Goal: Book appointment/travel/reservation

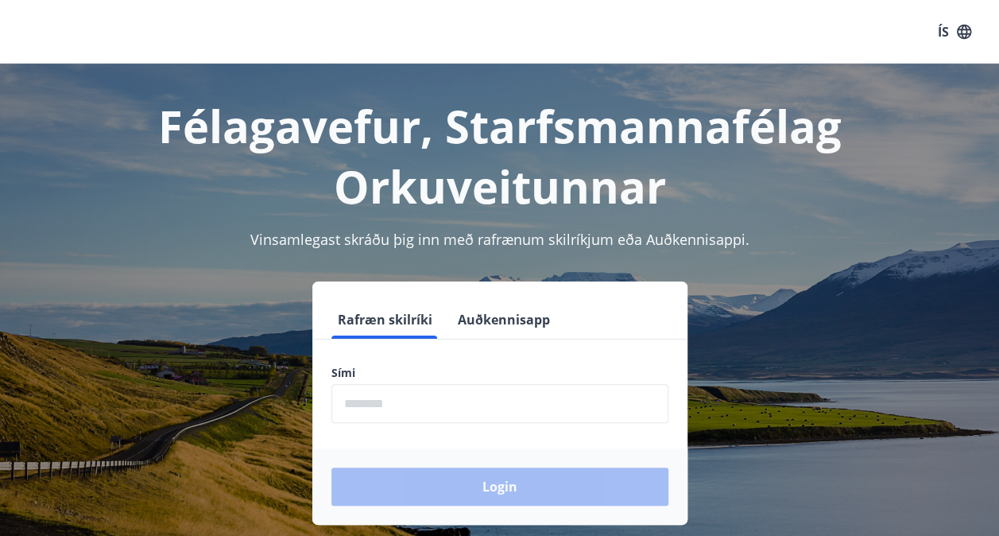
click at [343, 409] on input "phone" at bounding box center [499, 403] width 337 height 39
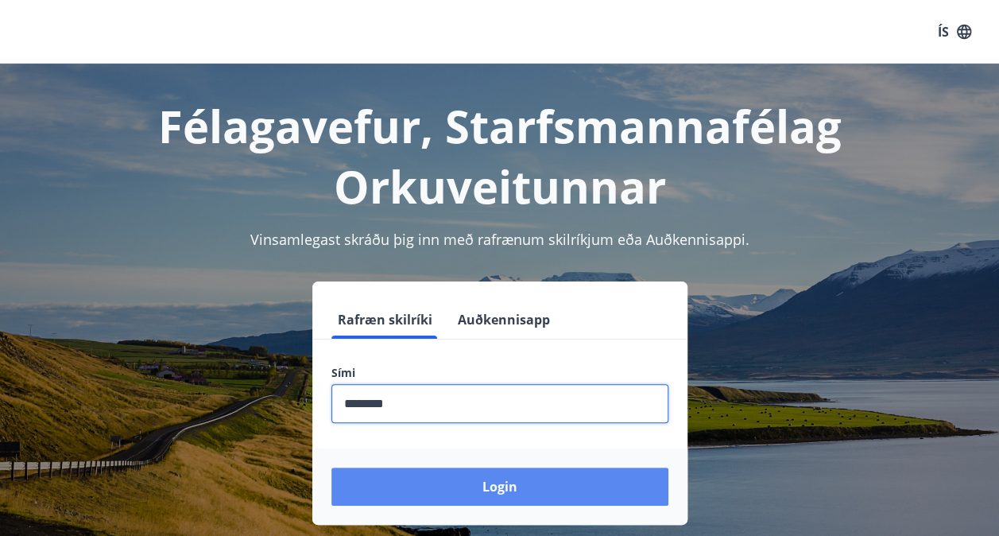
type input "********"
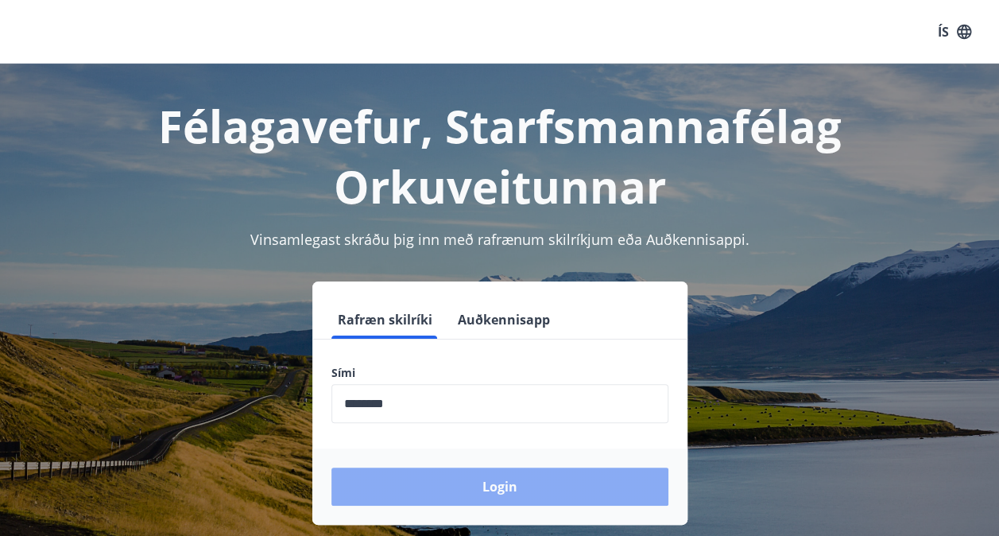
click at [486, 482] on button "Login" at bounding box center [499, 486] width 337 height 38
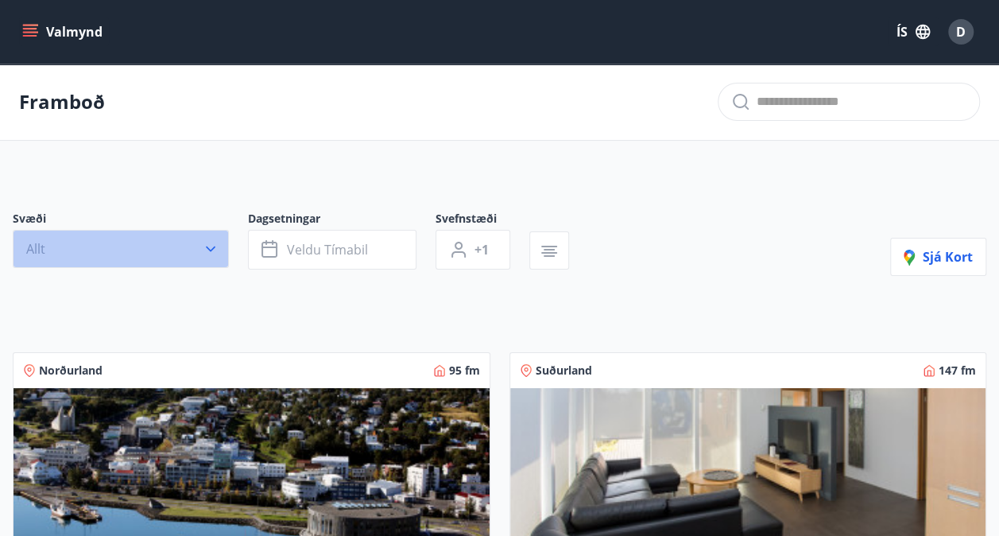
click at [210, 253] on icon "button" at bounding box center [211, 249] width 16 height 16
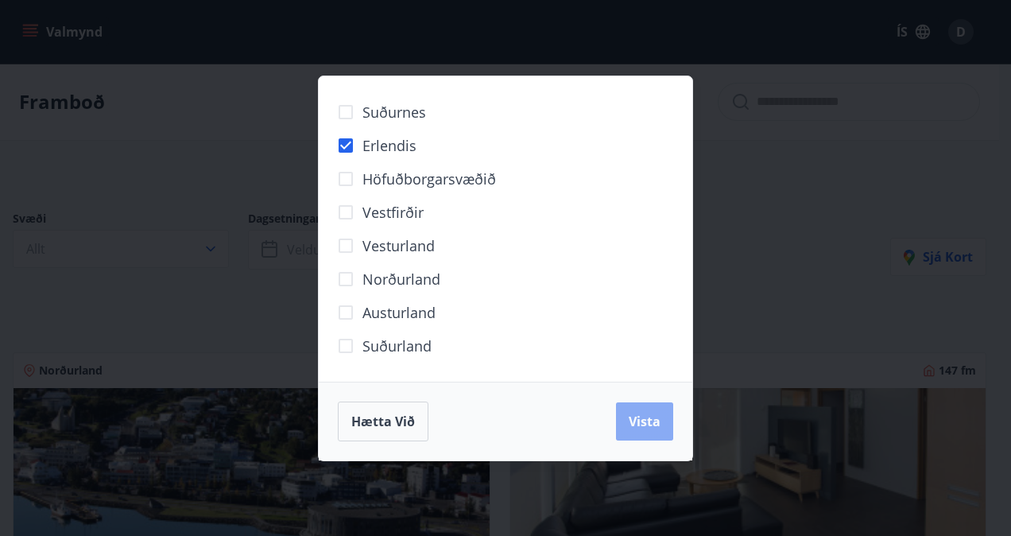
click at [650, 412] on span "Vista" at bounding box center [645, 420] width 32 height 17
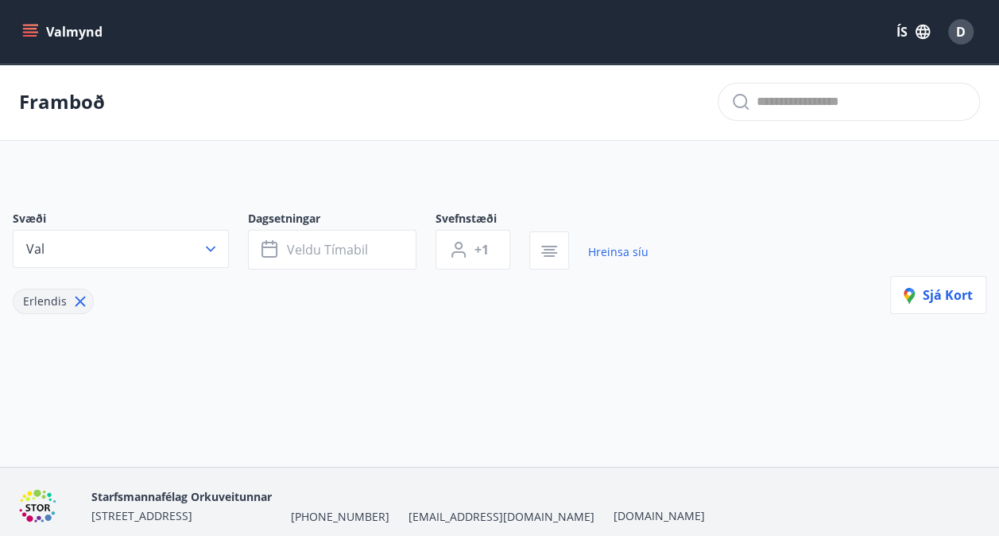
click at [76, 298] on icon at bounding box center [80, 301] width 10 height 10
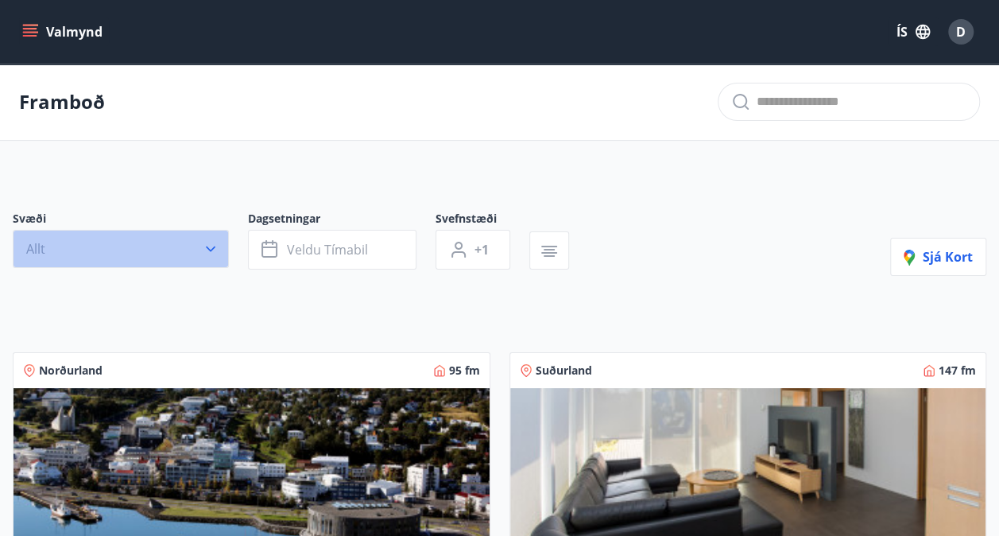
click at [210, 246] on icon "button" at bounding box center [211, 249] width 16 height 16
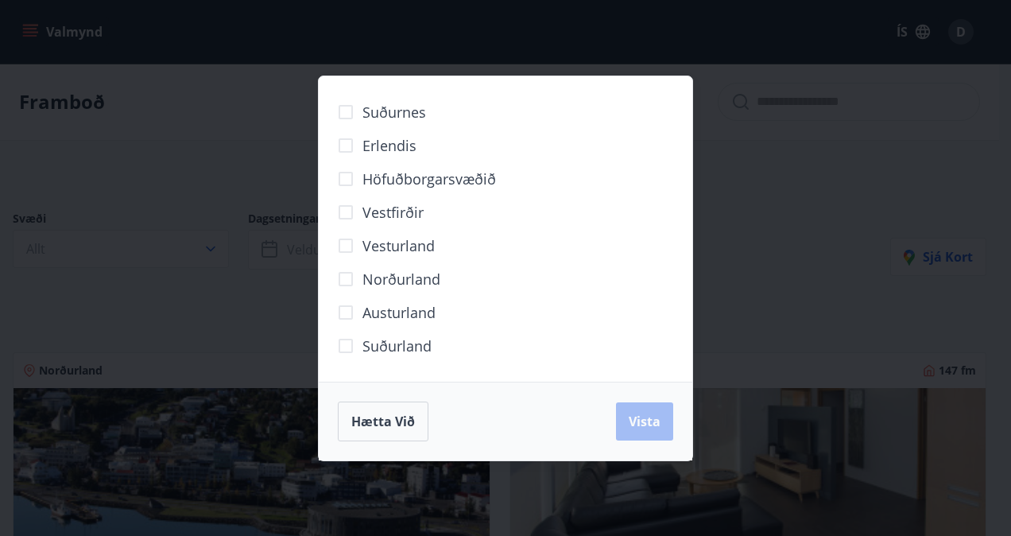
click at [373, 346] on span "Suðurland" at bounding box center [396, 345] width 69 height 21
click at [647, 413] on span "Vista" at bounding box center [645, 420] width 32 height 17
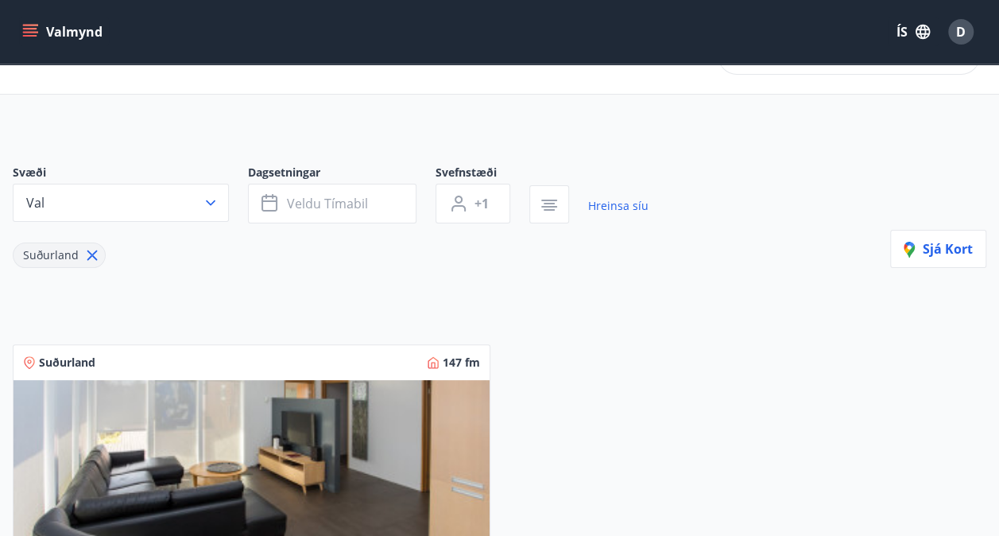
scroll to position [41, 0]
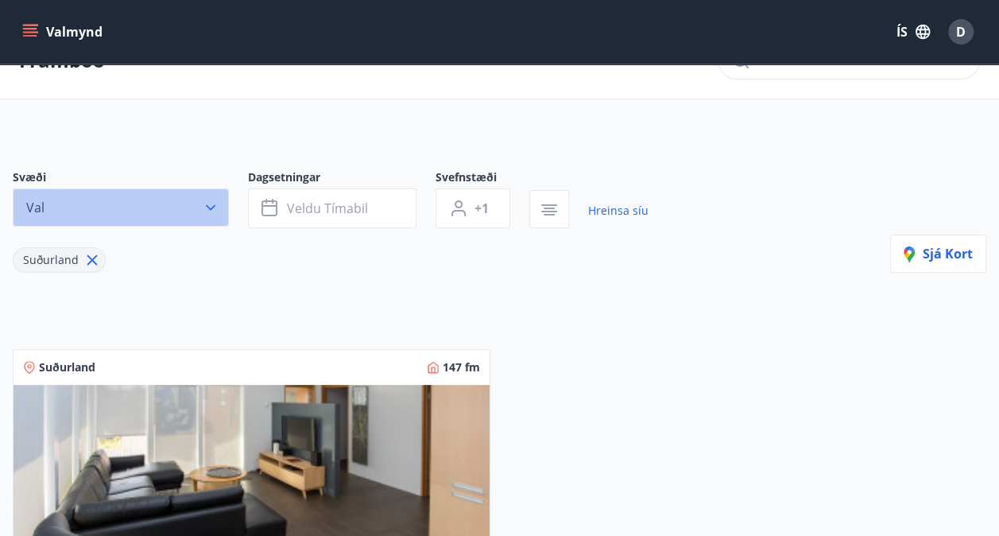
click at [206, 205] on icon "button" at bounding box center [211, 207] width 16 height 16
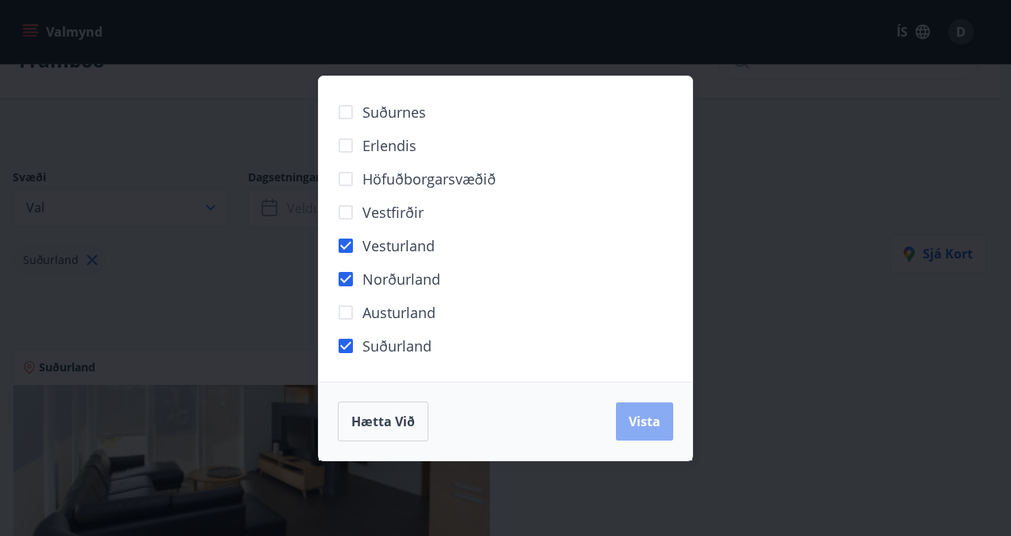
click at [641, 420] on span "Vista" at bounding box center [645, 420] width 32 height 17
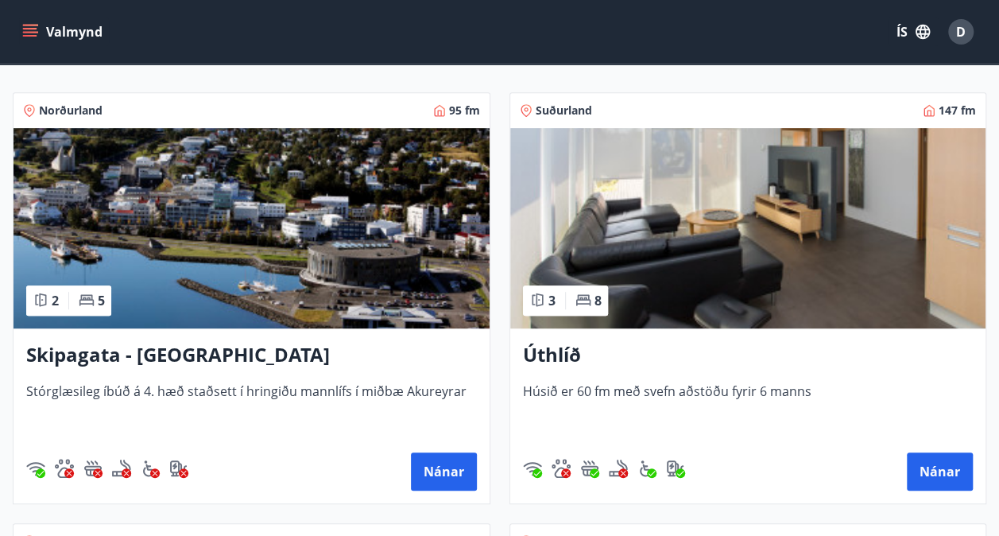
click at [718, 269] on img at bounding box center [748, 228] width 476 height 200
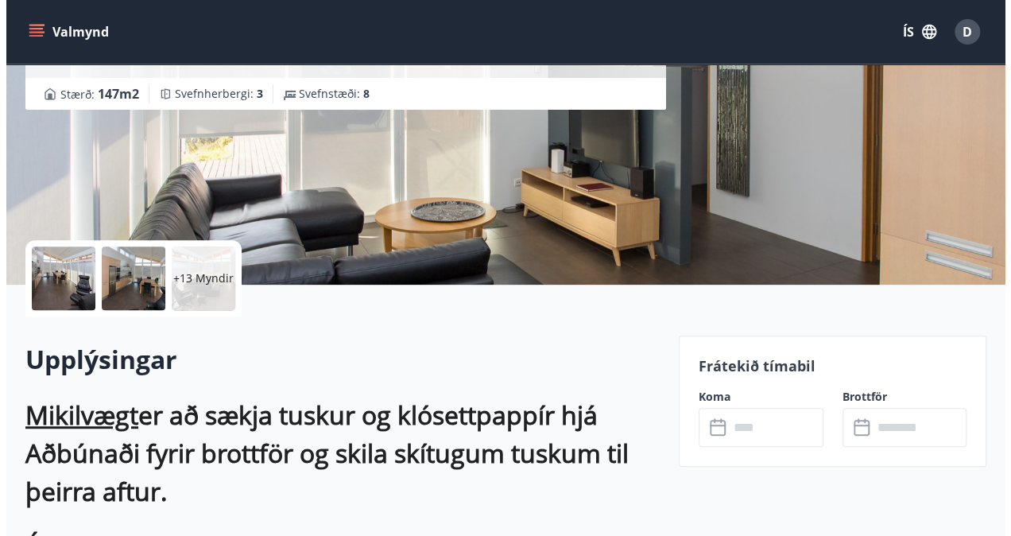
scroll to position [256, 0]
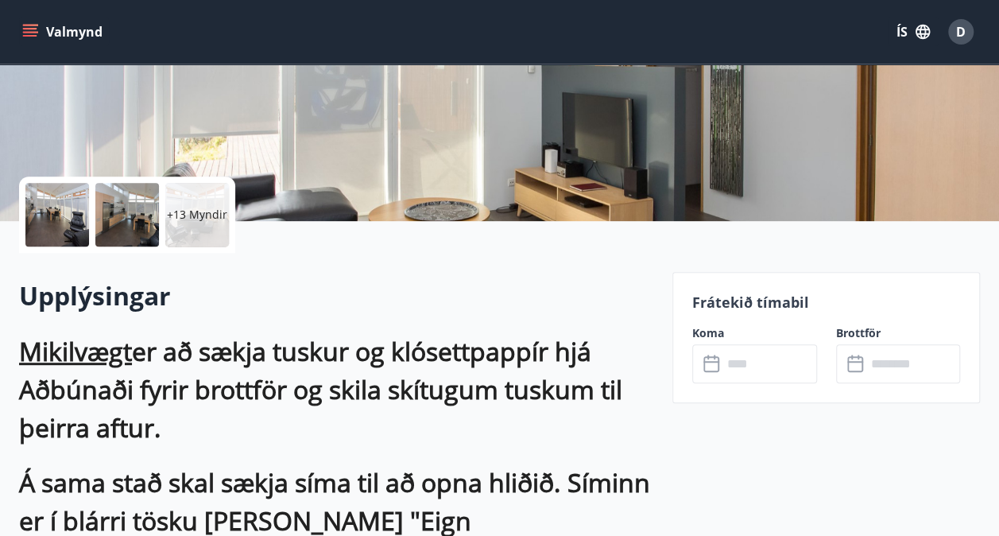
click at [46, 212] on div at bounding box center [57, 215] width 64 height 64
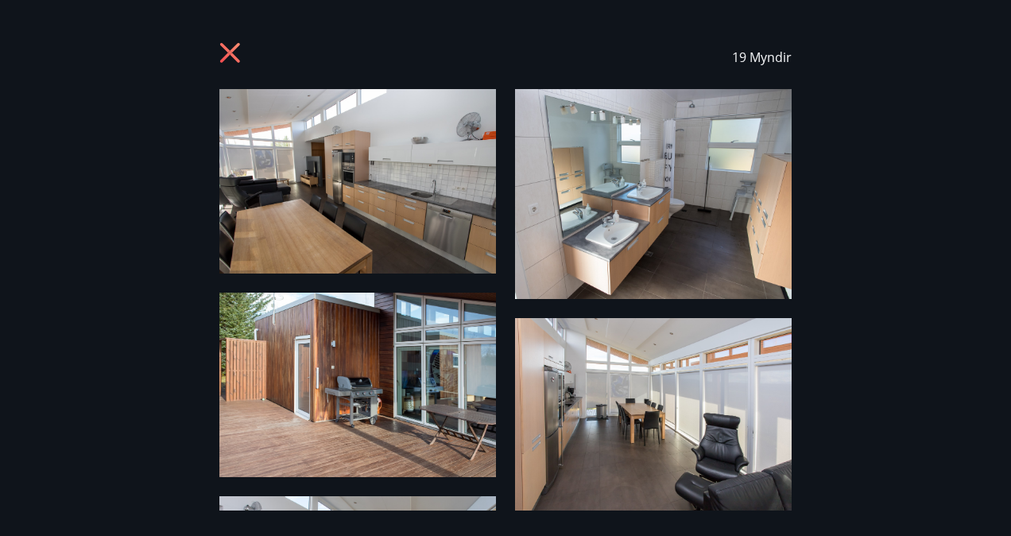
click at [364, 184] on img at bounding box center [357, 181] width 277 height 184
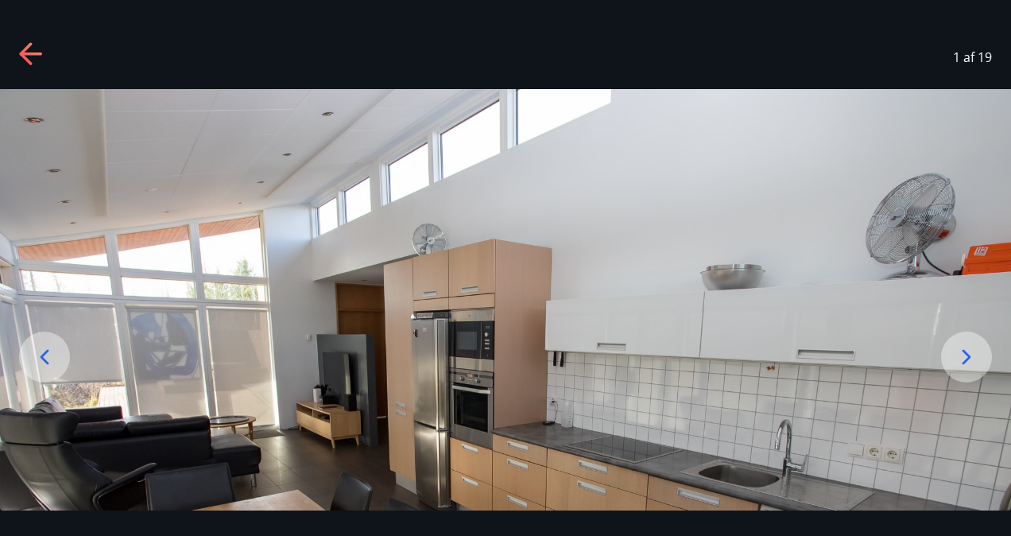
click at [974, 346] on icon at bounding box center [966, 356] width 25 height 25
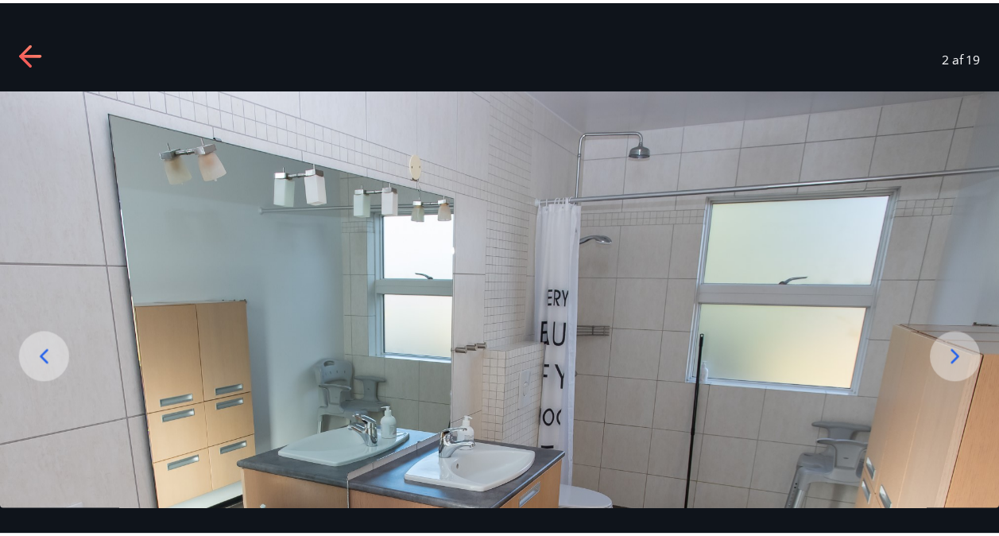
scroll to position [288, 0]
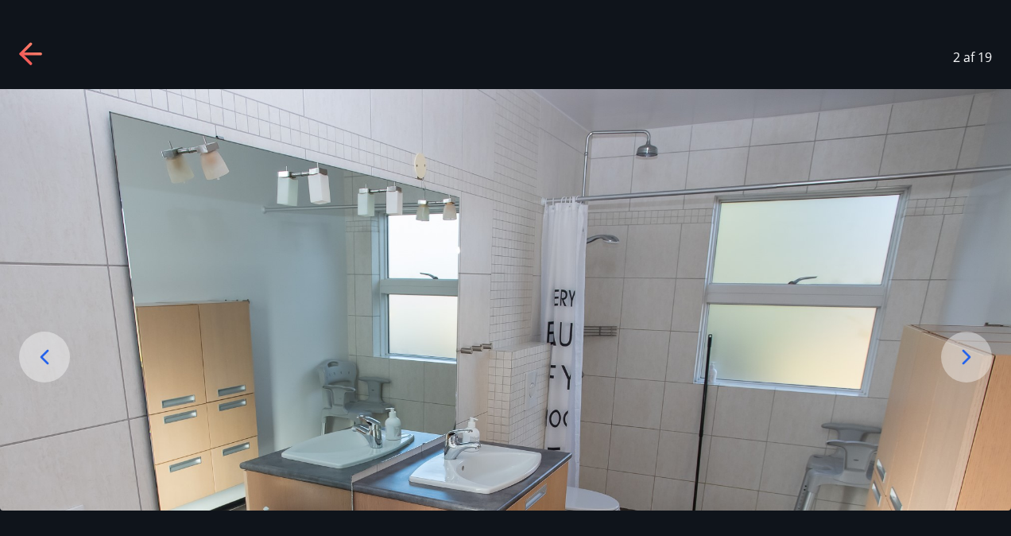
click at [979, 362] on div at bounding box center [966, 356] width 51 height 51
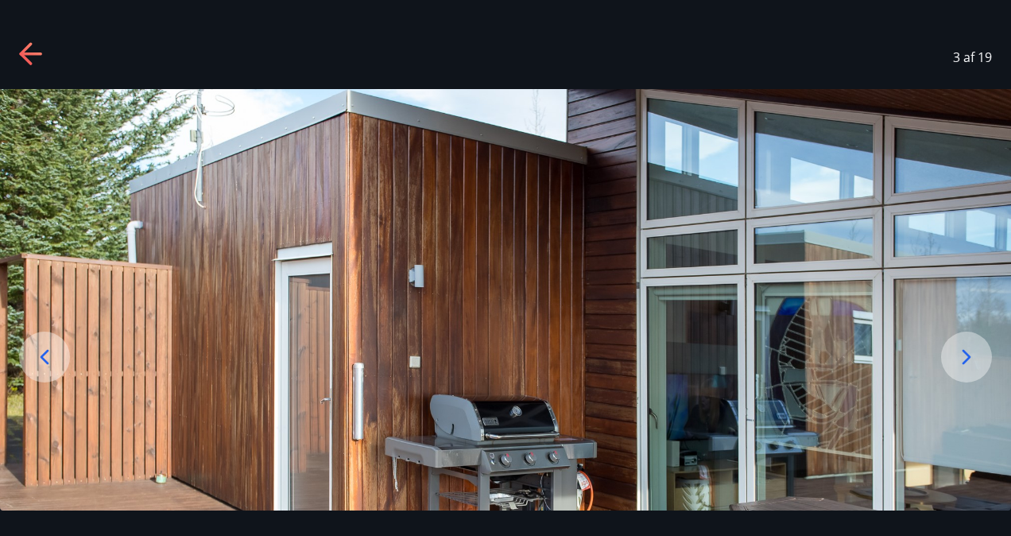
click at [979, 362] on div at bounding box center [966, 356] width 51 height 51
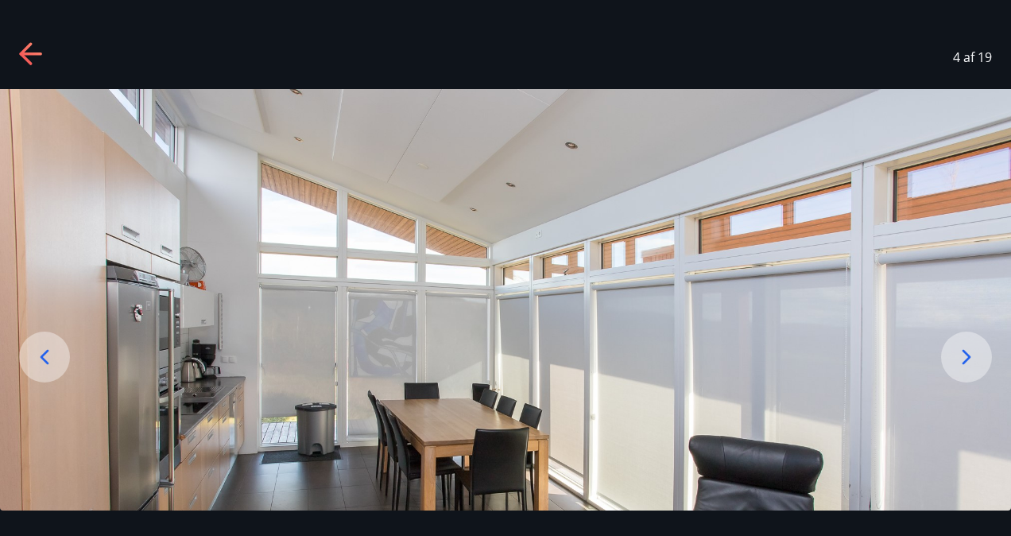
click at [979, 362] on div at bounding box center [966, 356] width 51 height 51
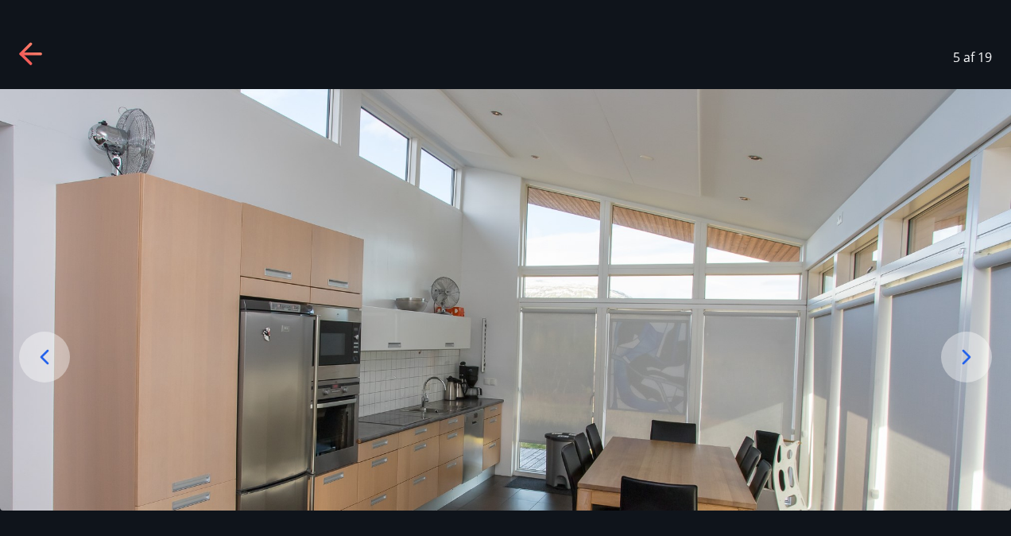
click at [979, 362] on div at bounding box center [966, 356] width 51 height 51
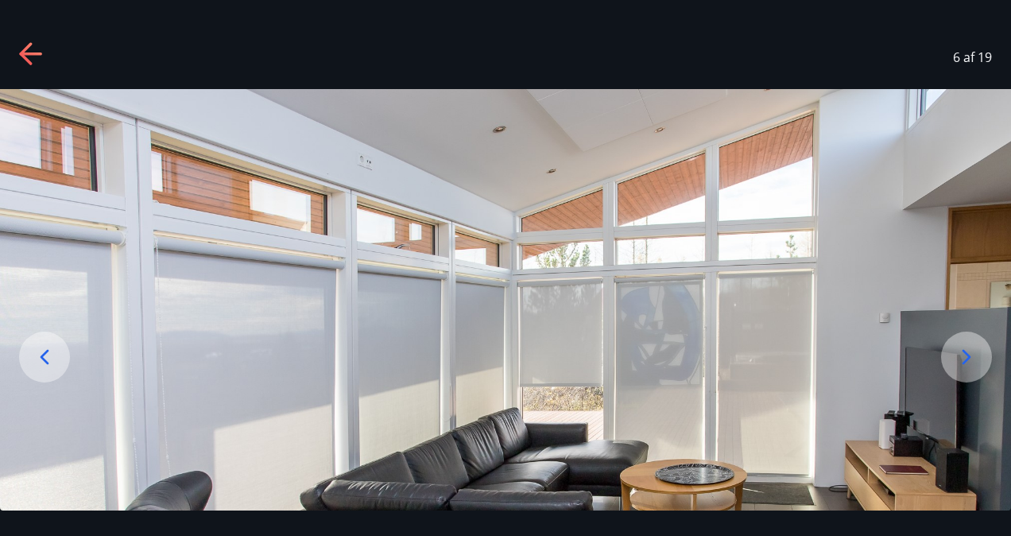
click at [979, 362] on div at bounding box center [966, 356] width 51 height 51
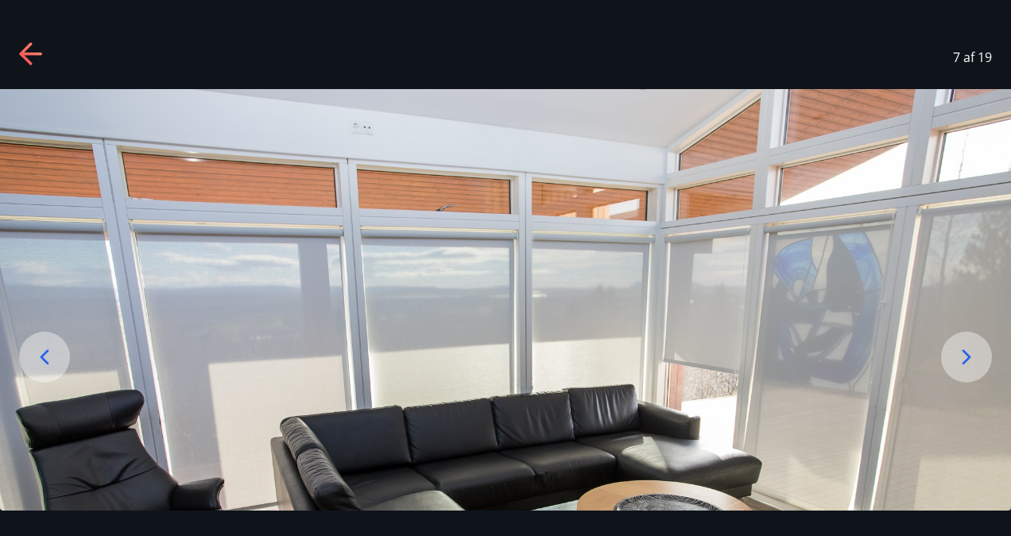
click at [979, 362] on div at bounding box center [966, 356] width 51 height 51
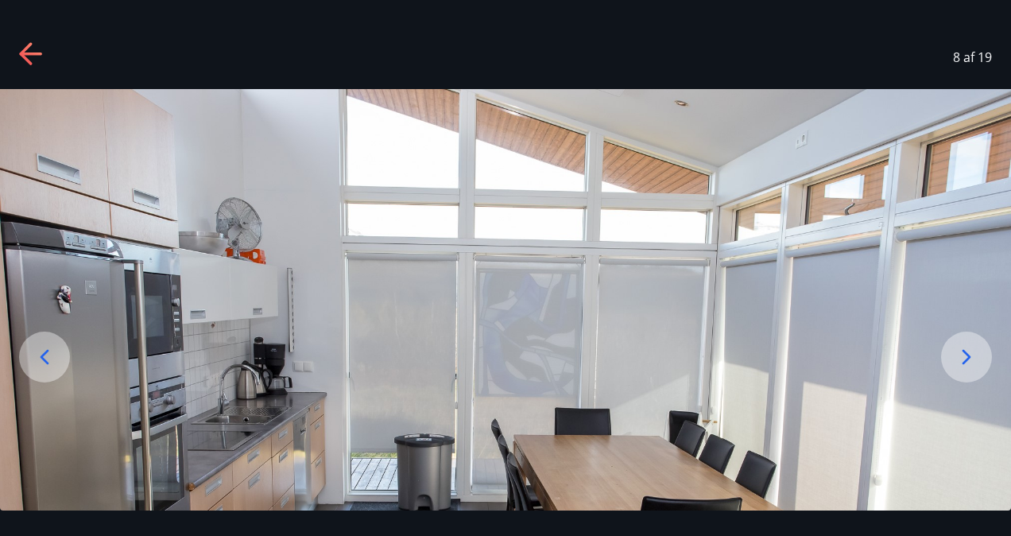
click at [979, 362] on div at bounding box center [966, 356] width 51 height 51
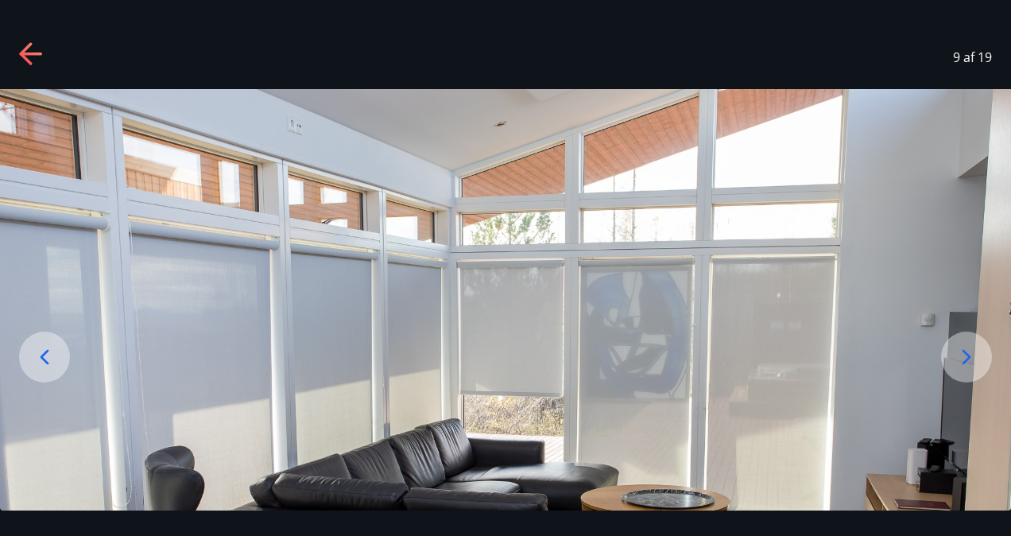
click at [979, 362] on div at bounding box center [966, 356] width 51 height 51
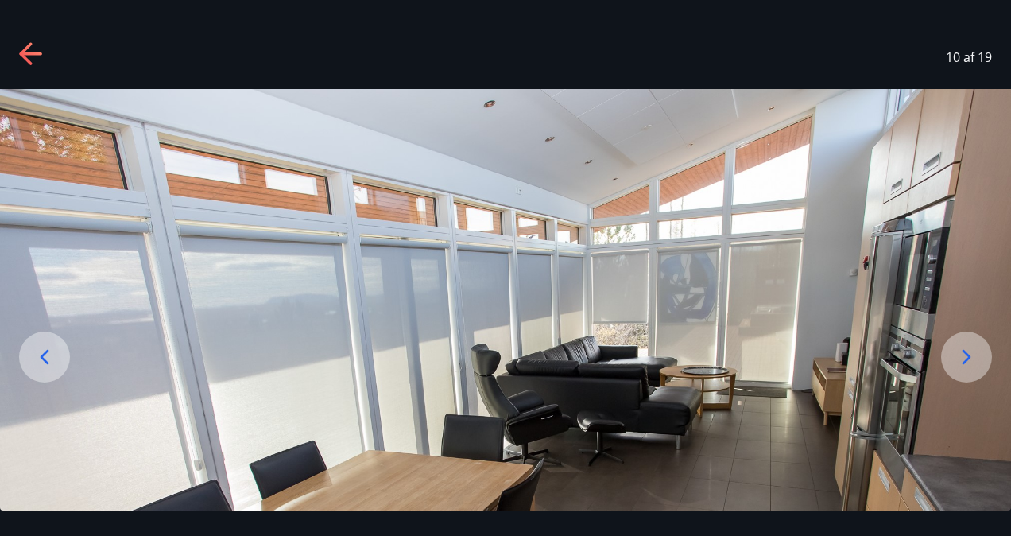
click at [979, 362] on div at bounding box center [966, 356] width 51 height 51
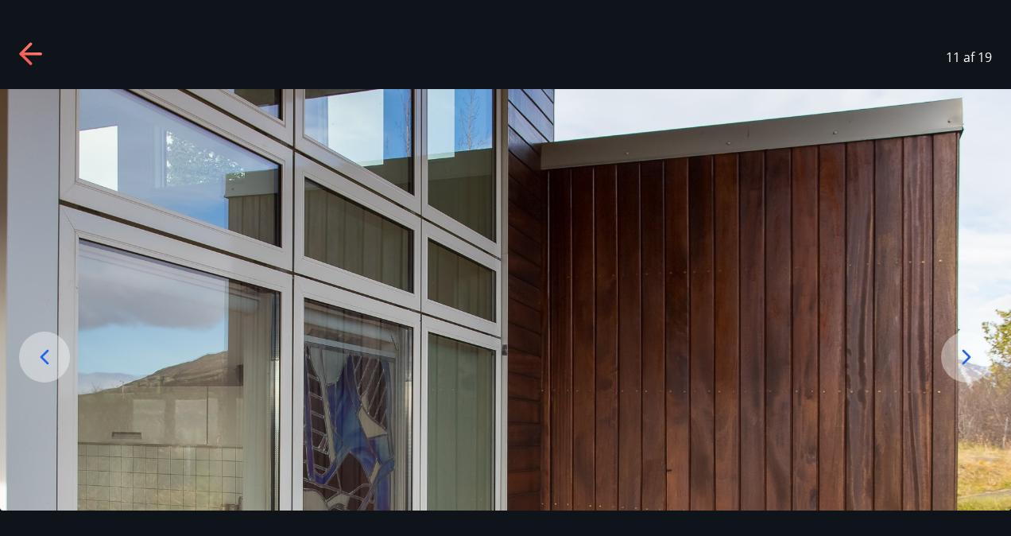
click at [979, 362] on div at bounding box center [966, 356] width 51 height 51
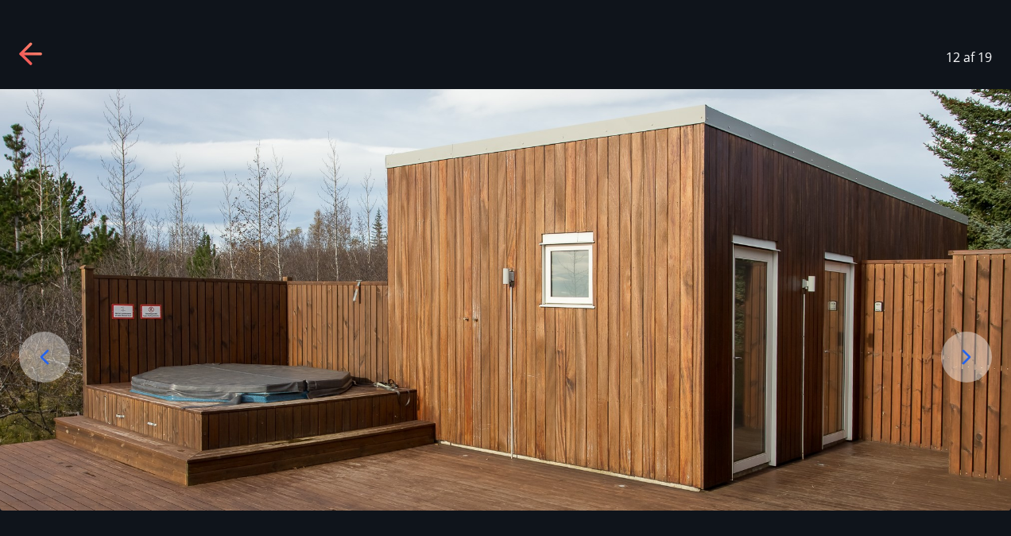
click at [968, 358] on icon at bounding box center [966, 357] width 9 height 15
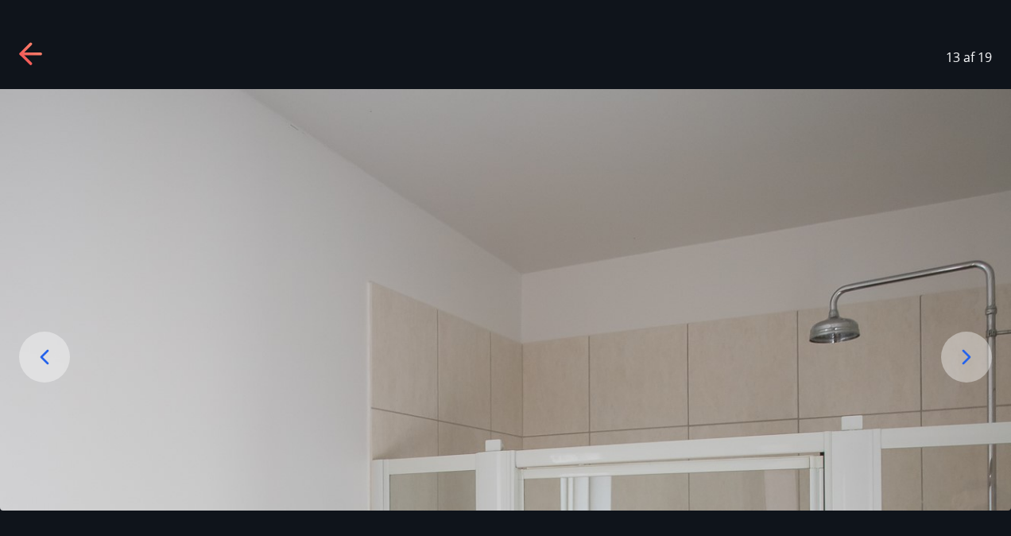
click at [968, 358] on icon at bounding box center [966, 357] width 9 height 15
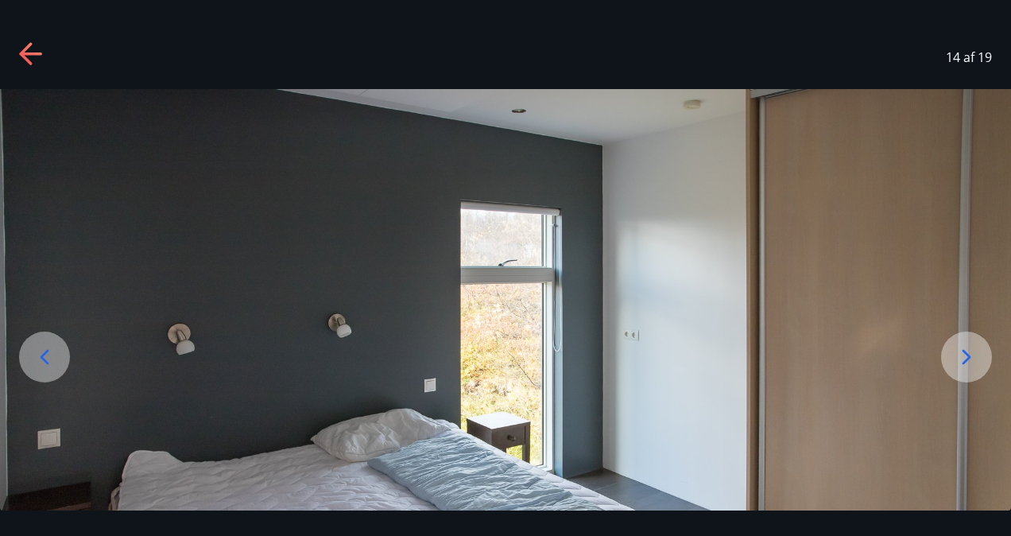
click at [29, 52] on icon at bounding box center [30, 53] width 22 height 3
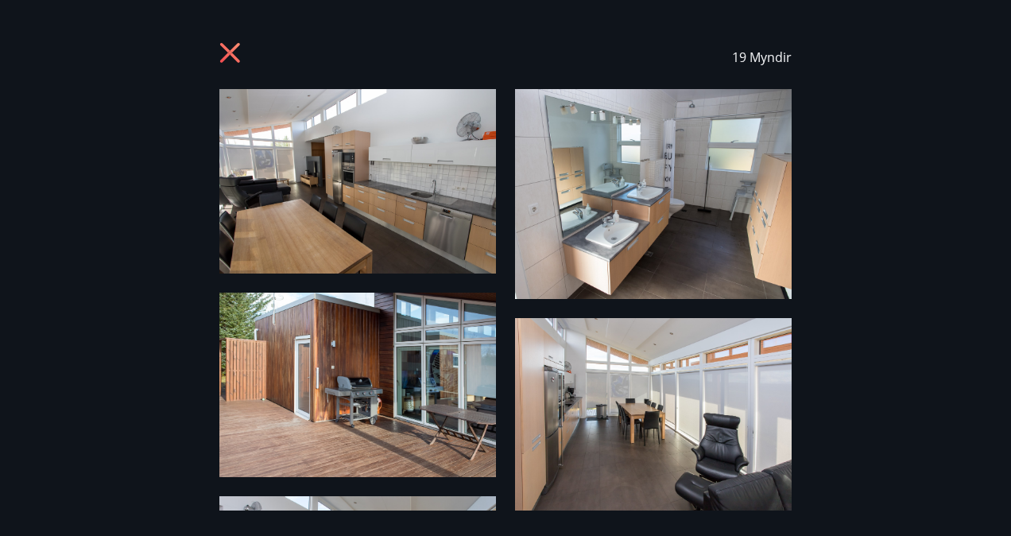
click at [29, 52] on div "19 Myndir" at bounding box center [505, 57] width 973 height 64
click at [240, 59] on icon at bounding box center [231, 54] width 25 height 25
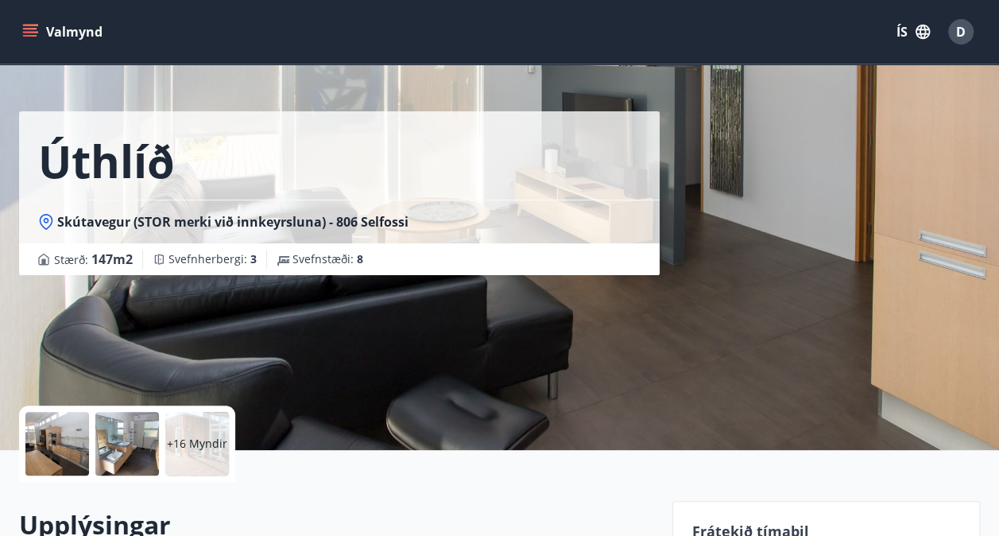
scroll to position [0, 0]
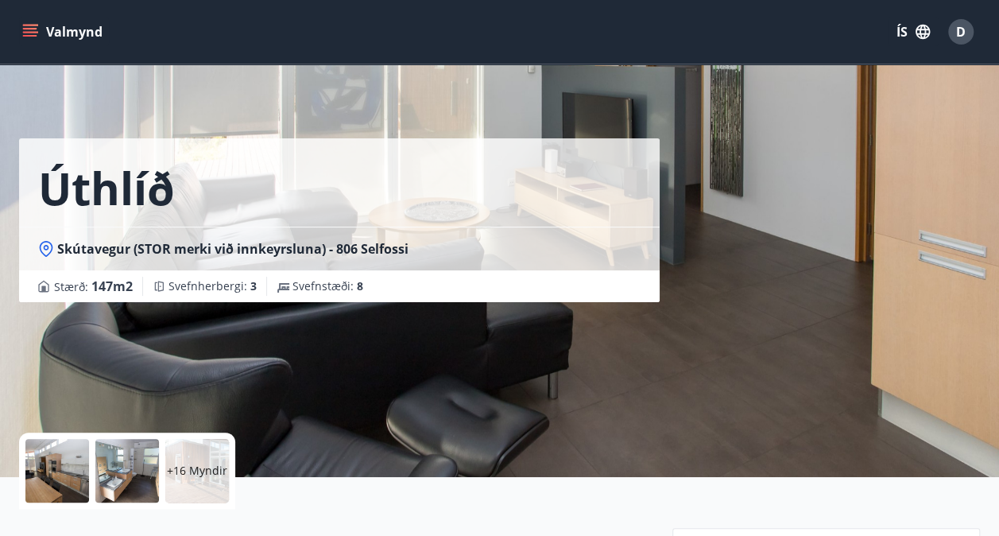
click at [32, 30] on icon "menu" at bounding box center [30, 32] width 16 height 16
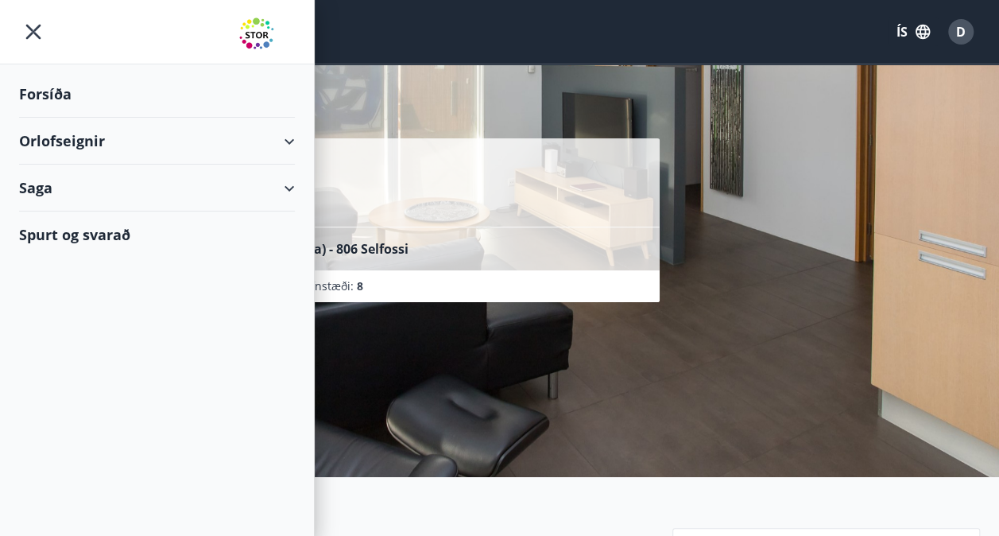
click at [299, 135] on div "Orlofseignir" at bounding box center [157, 141] width 314 height 47
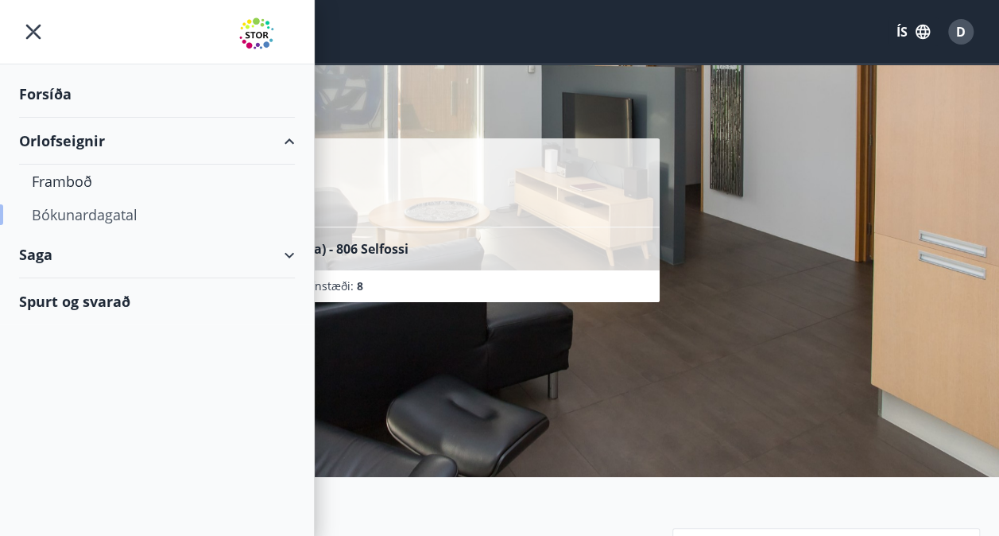
click at [94, 213] on div "Bókunardagatal" at bounding box center [157, 214] width 250 height 33
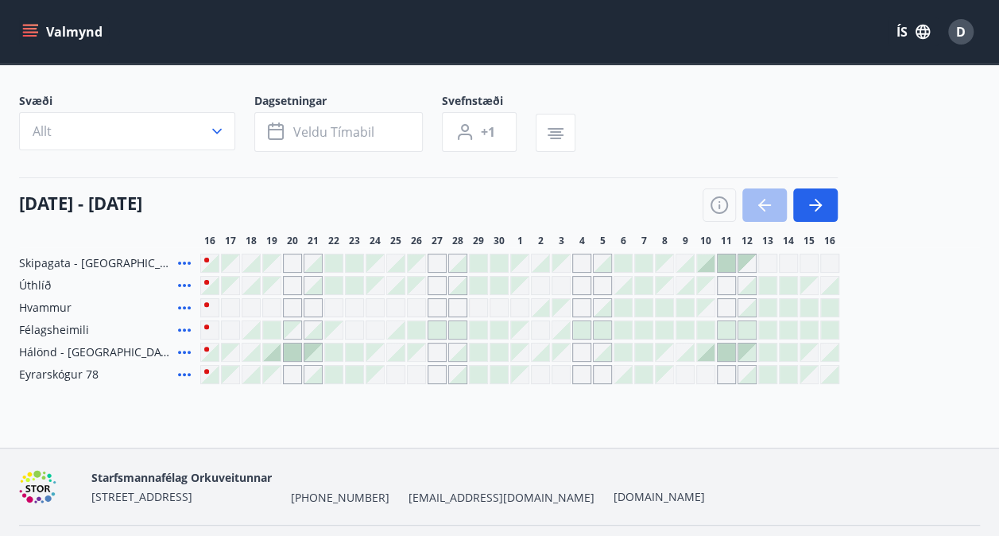
scroll to position [89, 0]
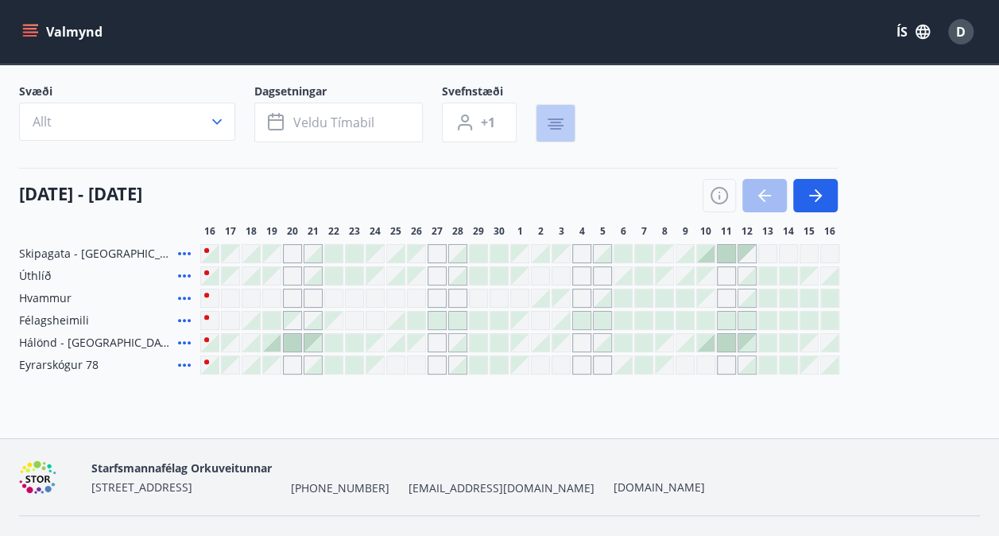
click at [564, 104] on button "button" at bounding box center [556, 123] width 40 height 38
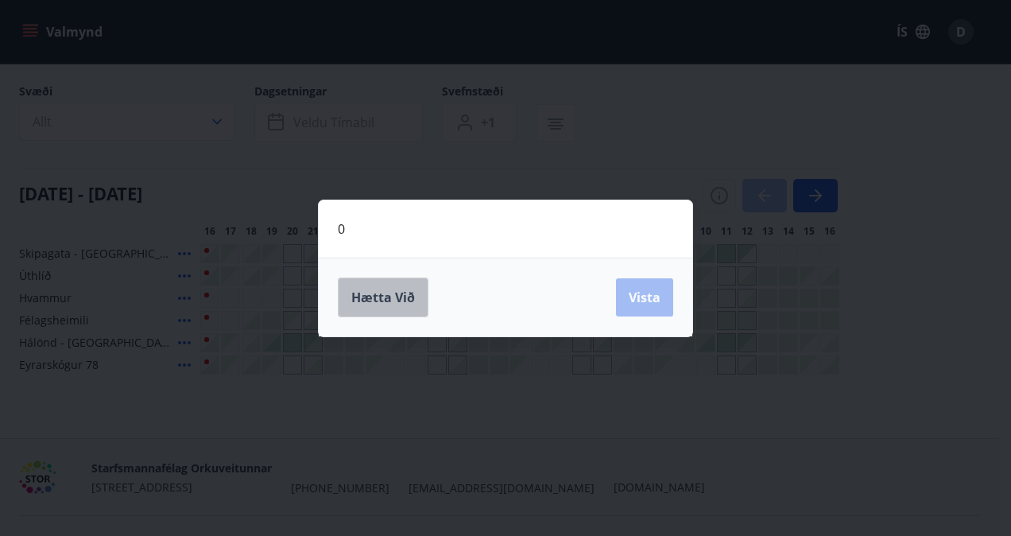
click at [395, 292] on span "Hætta við" at bounding box center [383, 296] width 64 height 17
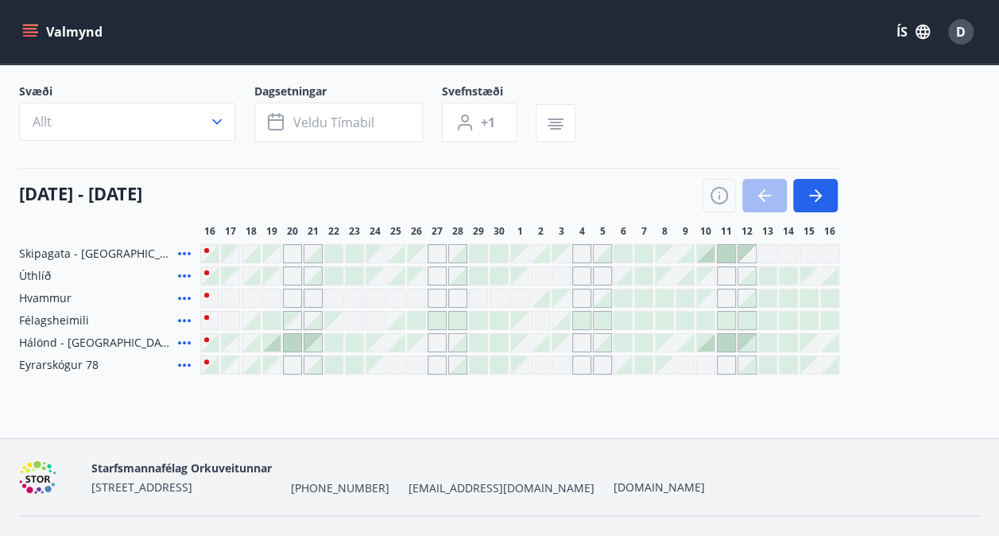
scroll to position [123, 0]
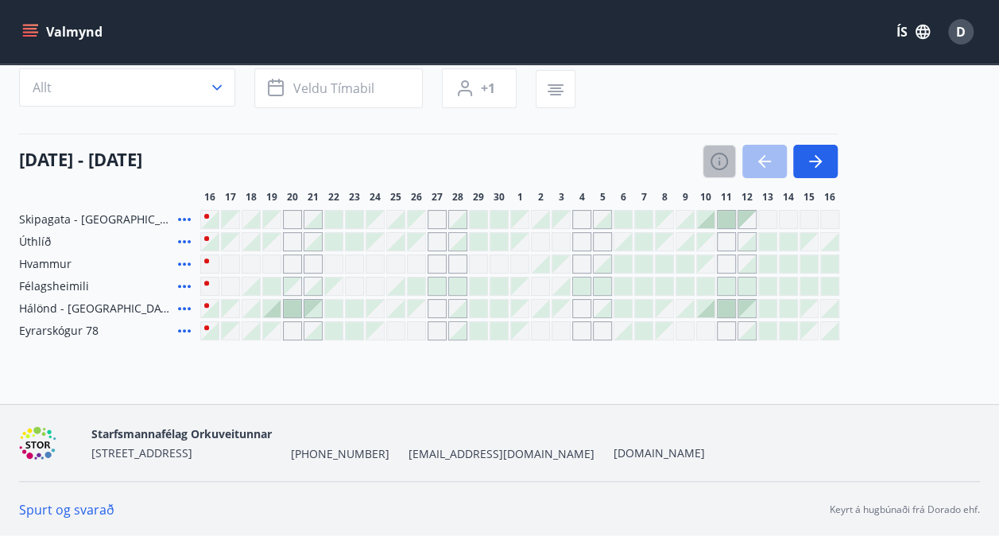
click at [720, 162] on icon "button" at bounding box center [719, 161] width 19 height 19
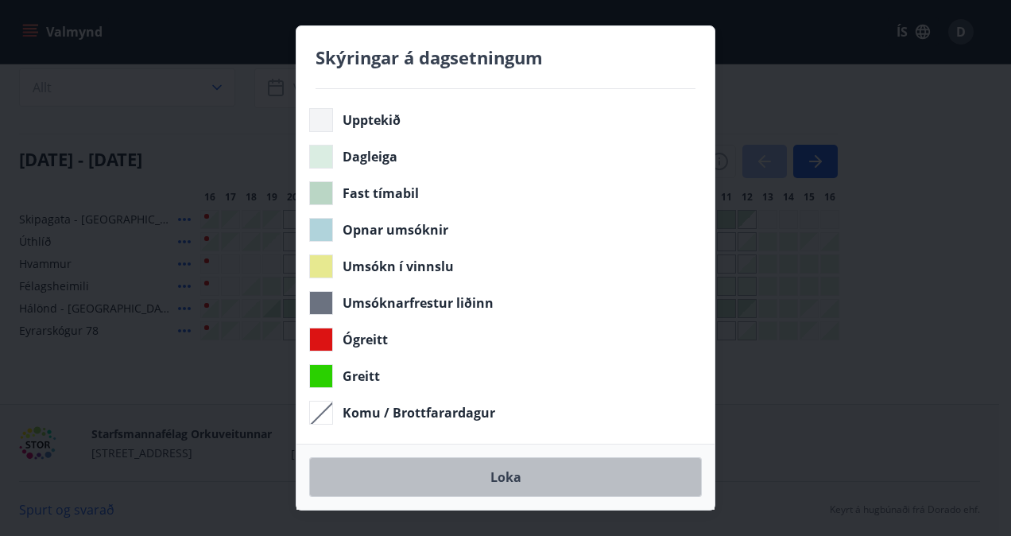
click at [497, 465] on button "Loka" at bounding box center [505, 477] width 393 height 40
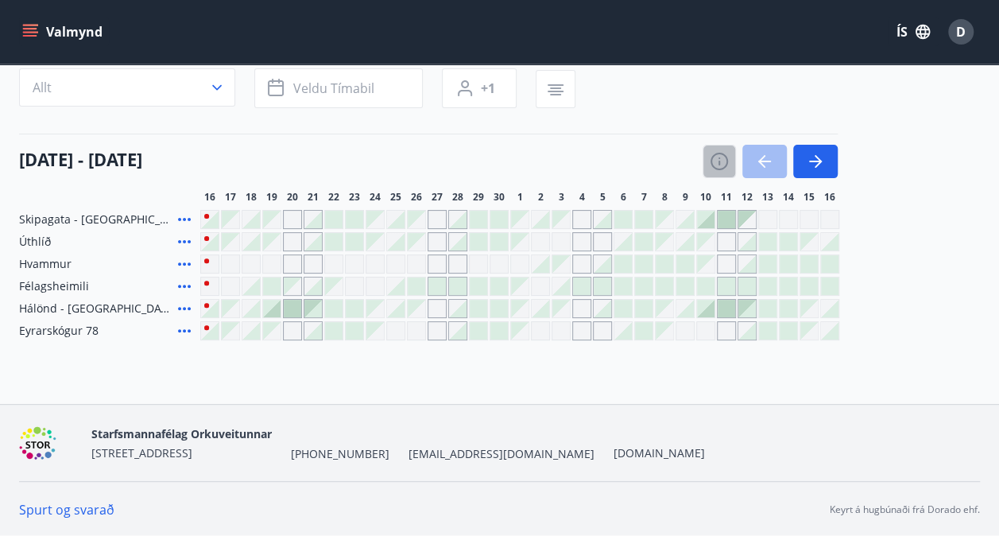
click at [714, 157] on icon "button" at bounding box center [719, 161] width 19 height 19
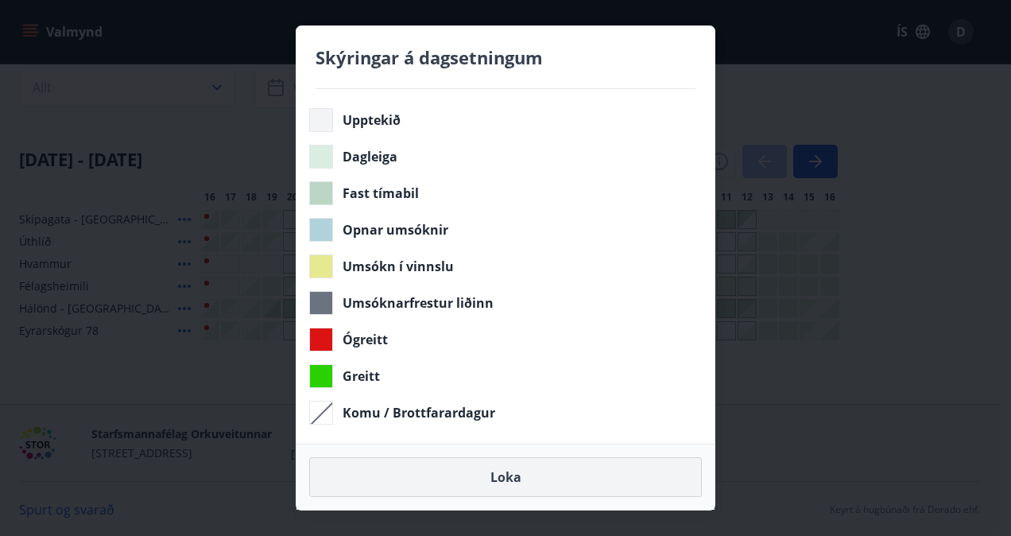
click at [502, 470] on button "Loka" at bounding box center [505, 477] width 393 height 40
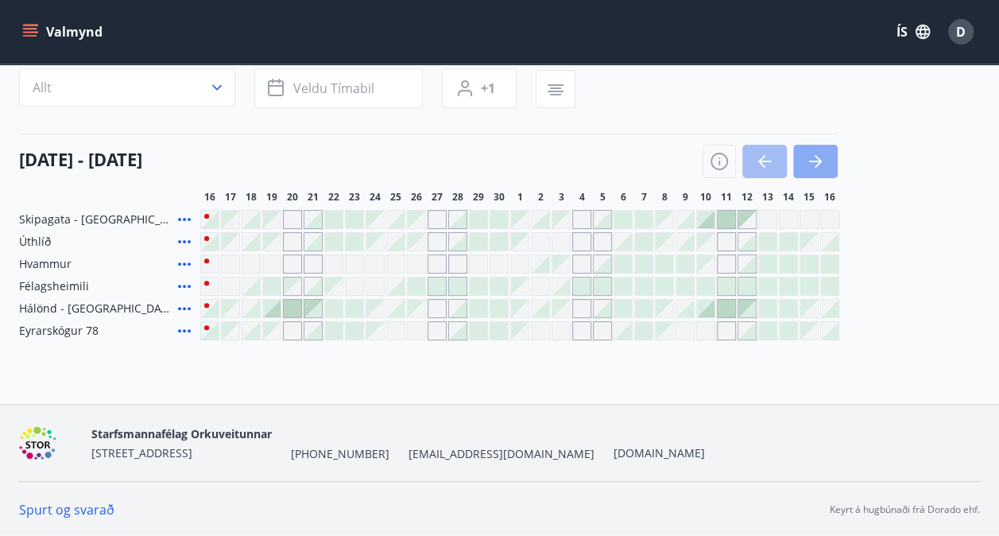
click at [814, 159] on icon "button" at bounding box center [815, 161] width 19 height 19
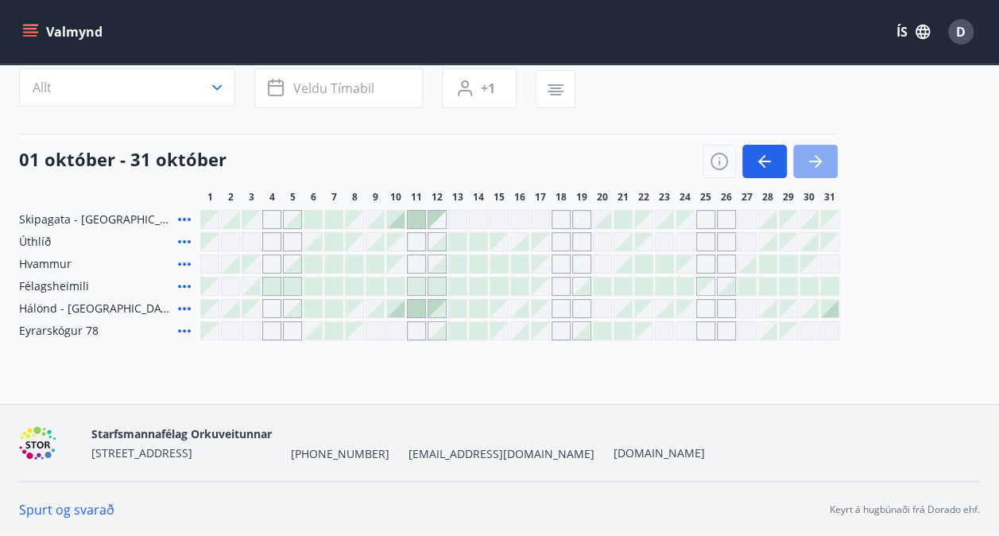
click at [814, 159] on icon "button" at bounding box center [815, 161] width 19 height 19
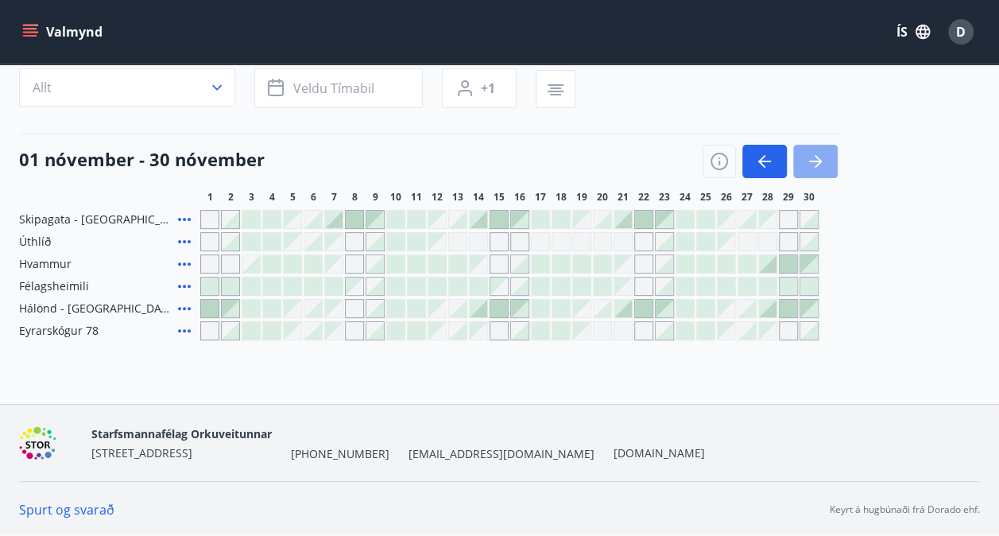
click at [814, 159] on icon "button" at bounding box center [815, 161] width 19 height 19
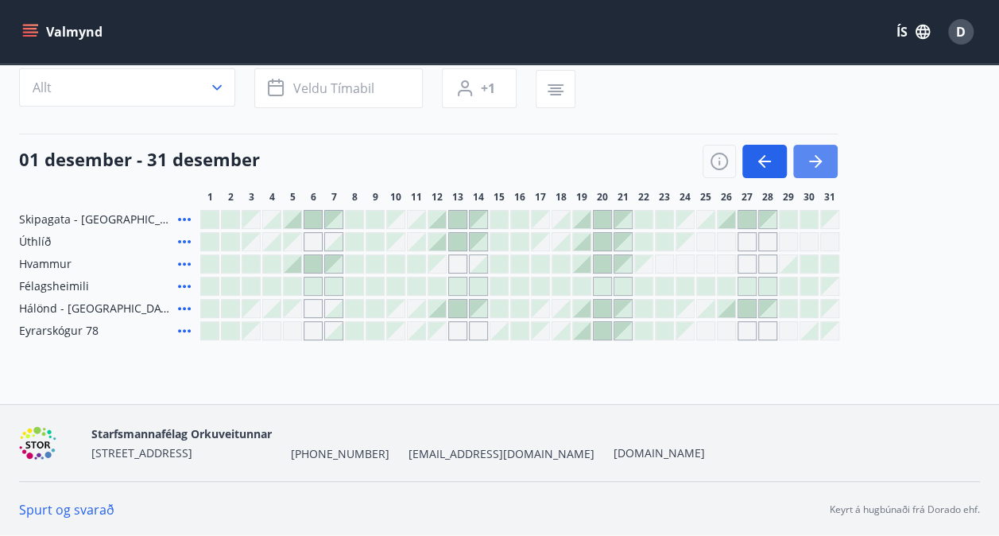
click at [814, 159] on icon "button" at bounding box center [815, 161] width 19 height 19
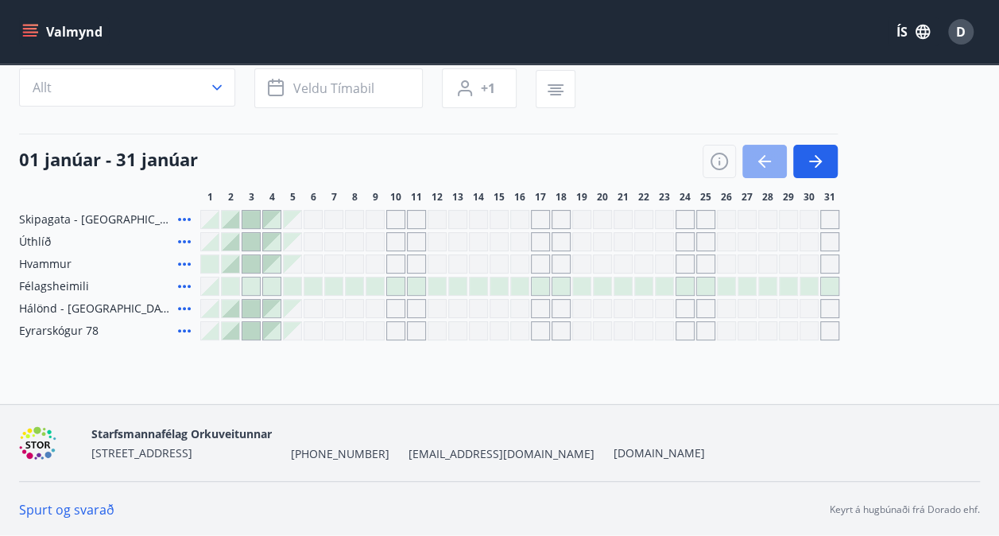
click at [759, 154] on icon "button" at bounding box center [764, 161] width 19 height 19
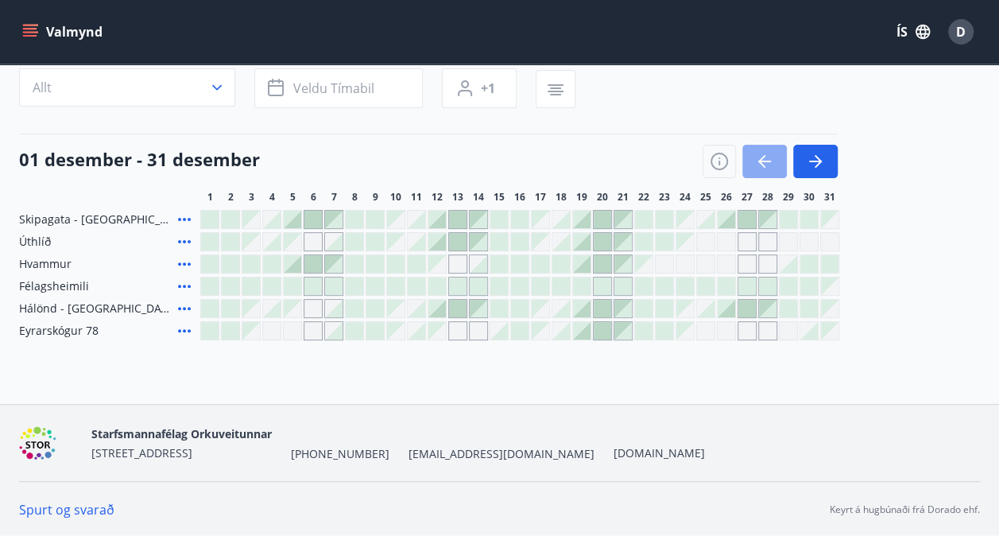
click at [759, 154] on icon "button" at bounding box center [764, 161] width 19 height 19
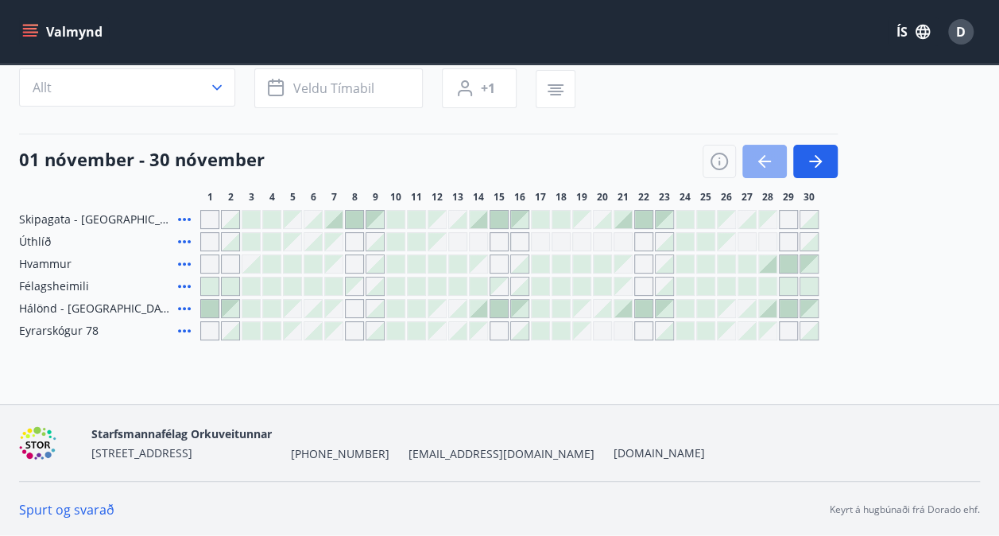
click at [759, 154] on icon "button" at bounding box center [764, 161] width 19 height 19
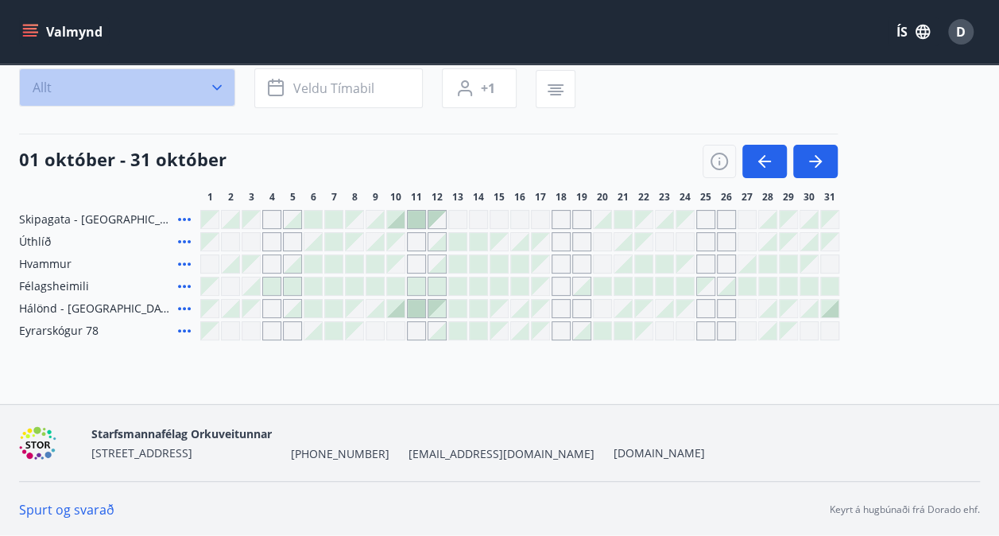
click at [210, 90] on icon "button" at bounding box center [217, 87] width 16 height 16
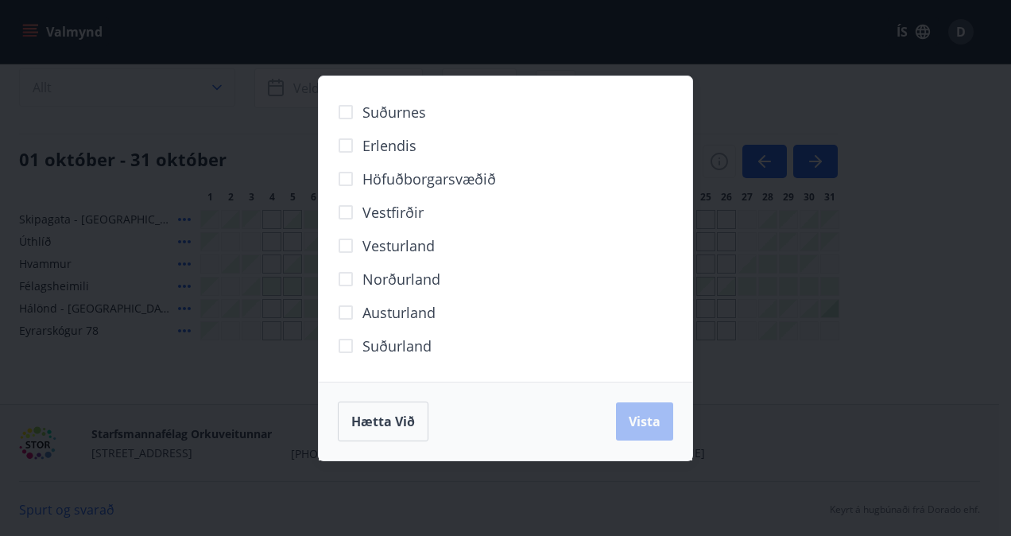
click at [210, 90] on div "Suðurnes Erlendis Höfuðborgarsvæðið [GEOGRAPHIC_DATA] [GEOGRAPHIC_DATA] [GEOGRA…" at bounding box center [505, 268] width 1011 height 536
